Goal: Find contact information: Find contact information

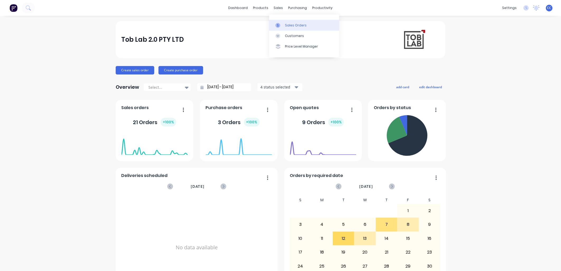
click at [287, 24] on div "Sales Orders" at bounding box center [296, 25] width 22 height 5
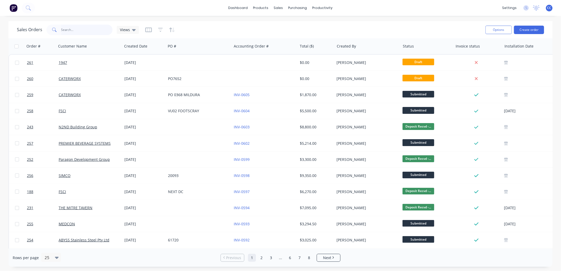
click at [81, 30] on input "text" at bounding box center [86, 30] width 51 height 11
type input "186"
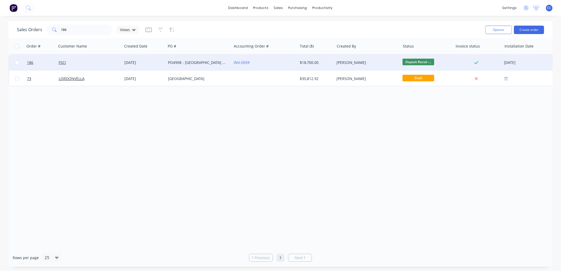
click at [98, 64] on div "FSCI" at bounding box center [88, 62] width 59 height 5
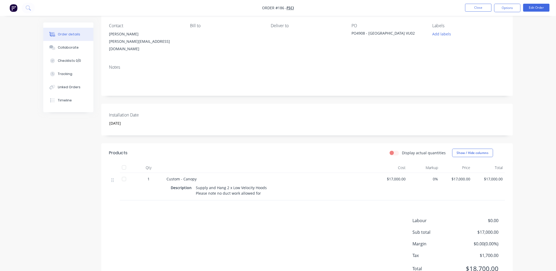
scroll to position [29, 0]
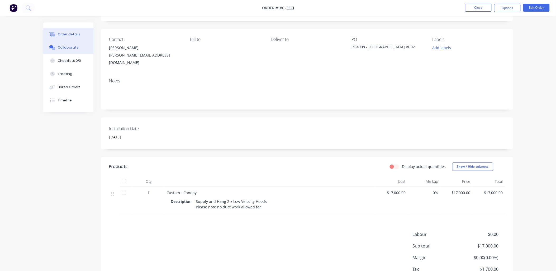
click at [64, 49] on div "Collaborate" at bounding box center [68, 47] width 21 height 5
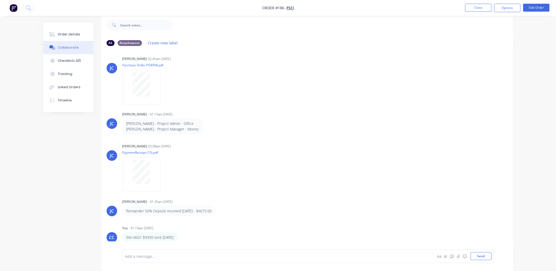
scroll to position [4, 0]
click at [68, 101] on div "Timeline" at bounding box center [65, 100] width 14 height 5
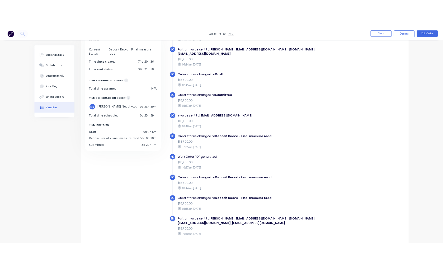
scroll to position [39, 0]
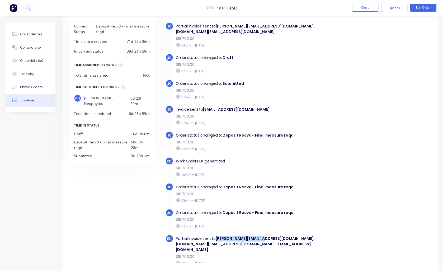
drag, startPoint x: 216, startPoint y: 227, endPoint x: 259, endPoint y: 226, distance: 43.8
click at [259, 236] on div "Partial Invoice sent to [PERSON_NAME][EMAIL_ADDRESS][DOMAIN_NAME], [DOMAIN_NAME…" at bounding box center [258, 244] width 165 height 17
drag, startPoint x: 259, startPoint y: 226, endPoint x: 254, endPoint y: 225, distance: 5.5
copy b "[PERSON_NAME][EMAIL_ADDRESS][DOMAIN_NAME]"
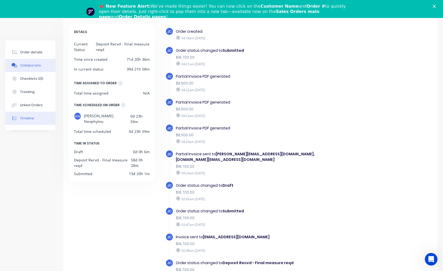
click at [29, 48] on div "Order details Collaborate Checklists 0/0 Tracking Linked Orders Timeline" at bounding box center [30, 85] width 50 height 90
click at [22, 65] on div "Collaborate" at bounding box center [30, 65] width 21 height 5
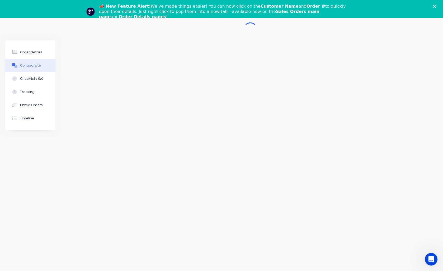
scroll to position [26, 0]
